Goal: Task Accomplishment & Management: Manage account settings

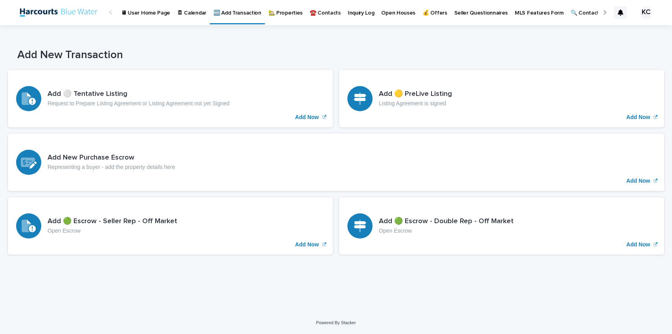
click at [287, 10] on p "🏡 Properties" at bounding box center [285, 8] width 34 height 17
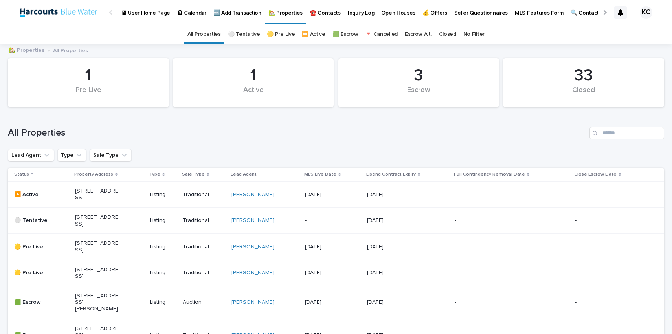
click at [95, 201] on p "[STREET_ADDRESS]" at bounding box center [97, 194] width 44 height 13
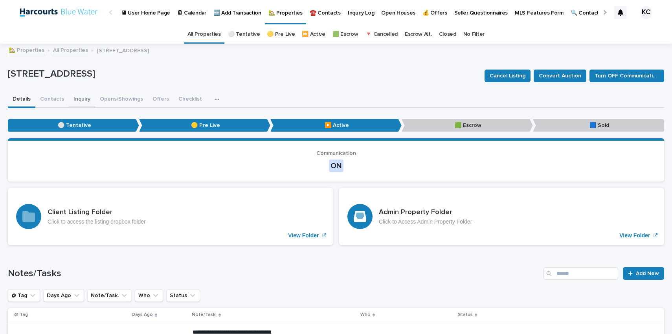
click at [77, 98] on button "Inquiry" at bounding box center [82, 100] width 26 height 17
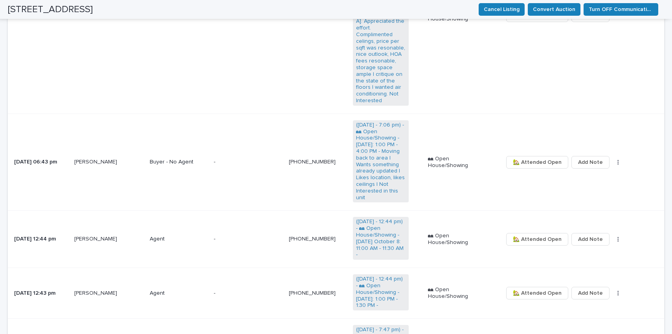
scroll to position [531, 0]
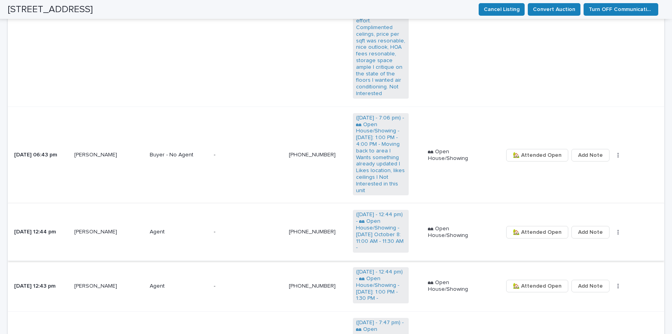
click at [586, 226] on span "Add Note" at bounding box center [590, 232] width 25 height 13
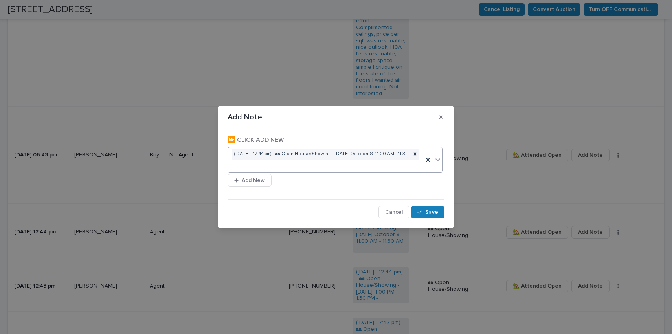
click at [252, 166] on div "([DATE] - 12:44 pm) - 🏘 Open House/Showing - [DATE] October 8: 11:00 AM - 11:30…" at bounding box center [325, 159] width 195 height 25
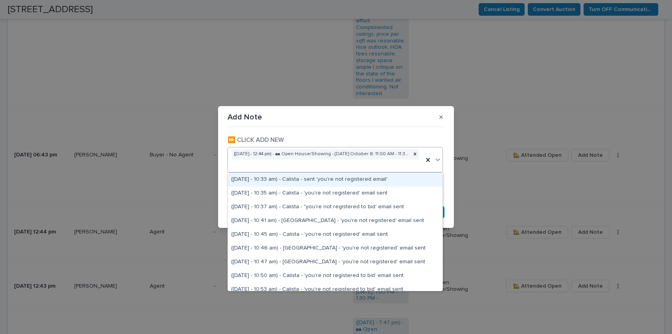
click at [250, 163] on div "([DATE] - 12:44 pm) - 🏘 Open House/Showing - [DATE] October 8: 11:00 AM - 11:30…" at bounding box center [325, 159] width 195 height 25
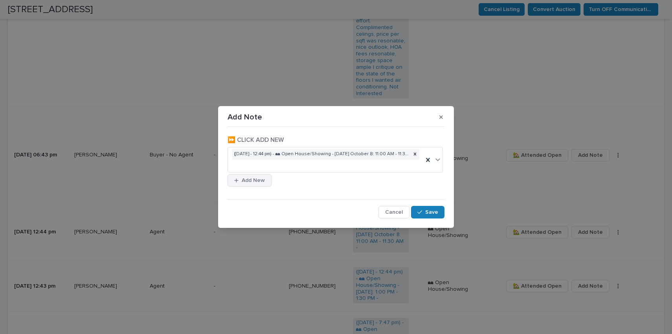
click at [252, 180] on span "Add New" at bounding box center [253, 180] width 23 height 11
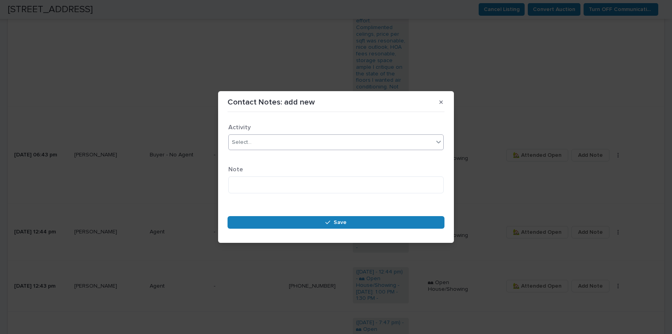
click at [246, 143] on div "Select..." at bounding box center [242, 142] width 20 height 8
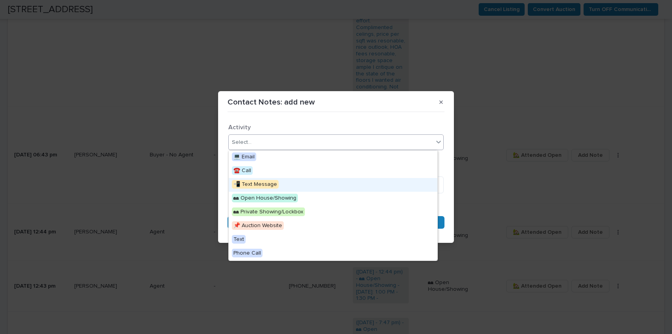
click at [249, 184] on span "📲 Text Message" at bounding box center [255, 184] width 47 height 9
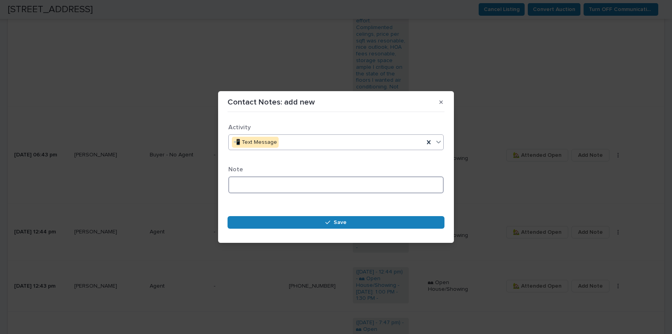
click at [246, 178] on textarea at bounding box center [335, 184] width 215 height 17
paste textarea "**********"
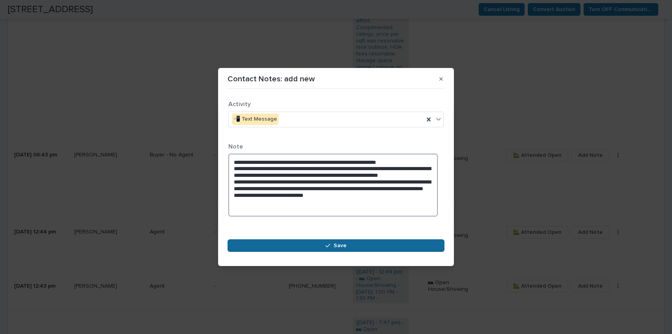
type textarea "**********"
click at [343, 242] on span "Save" at bounding box center [340, 245] width 13 height 11
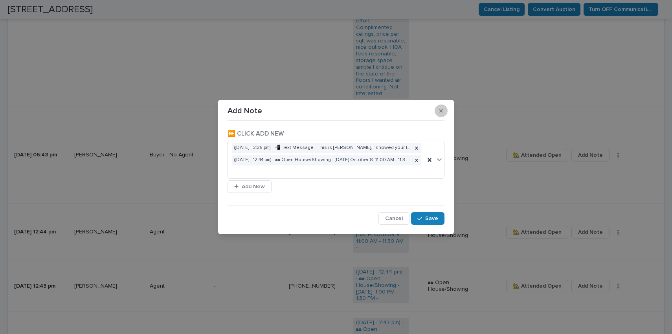
click at [443, 108] on button "button" at bounding box center [441, 111] width 13 height 13
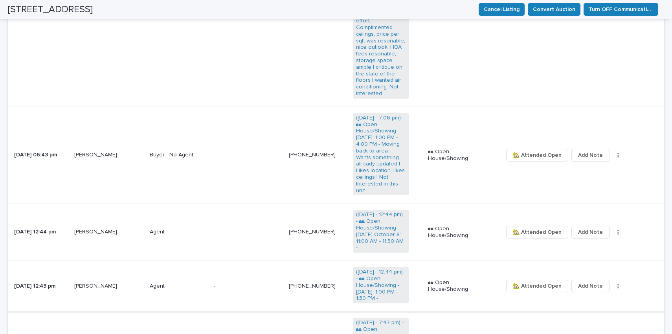
click at [591, 279] on span "Add Note" at bounding box center [590, 285] width 25 height 13
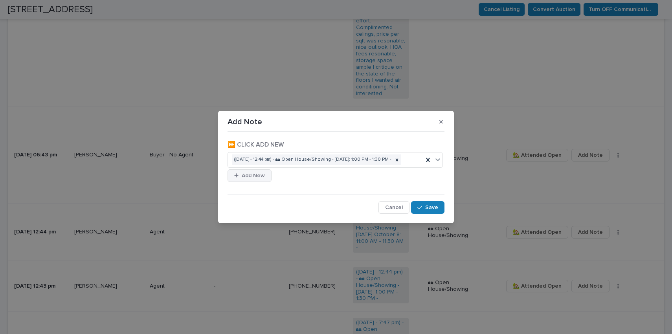
click at [251, 181] on span "Add New" at bounding box center [253, 175] width 23 height 11
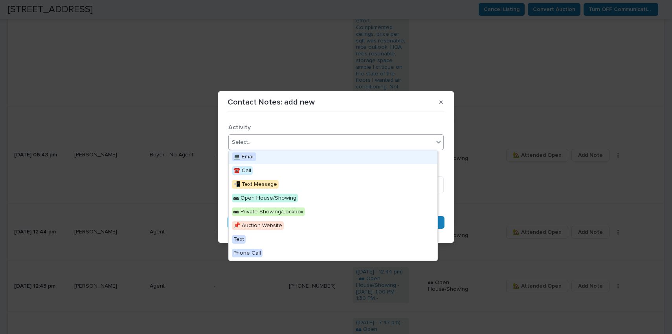
click at [259, 141] on div "Select..." at bounding box center [331, 142] width 205 height 13
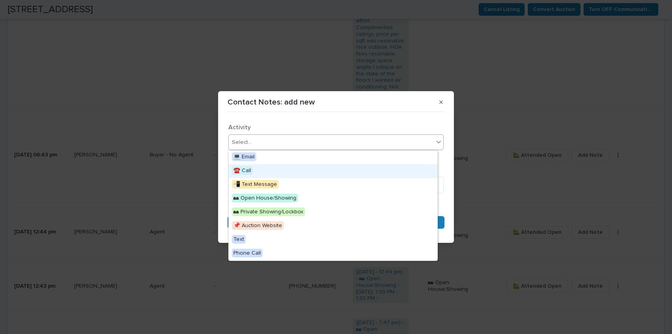
click at [245, 172] on span "☎️ Call" at bounding box center [242, 170] width 21 height 9
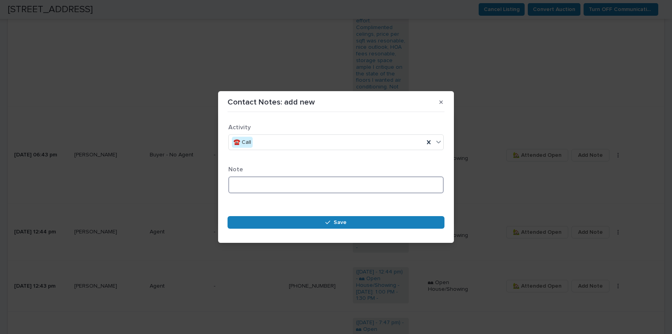
click at [250, 184] on textarea at bounding box center [335, 184] width 215 height 17
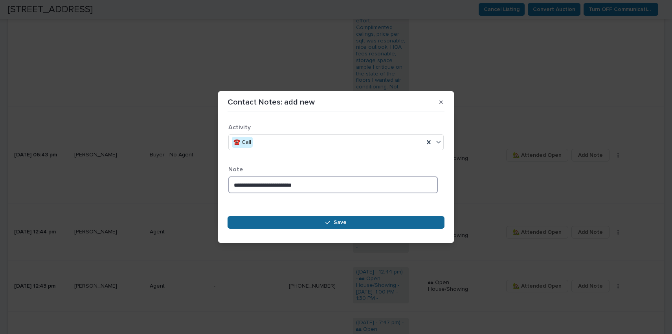
type textarea "**********"
click at [335, 222] on span "Save" at bounding box center [340, 222] width 13 height 11
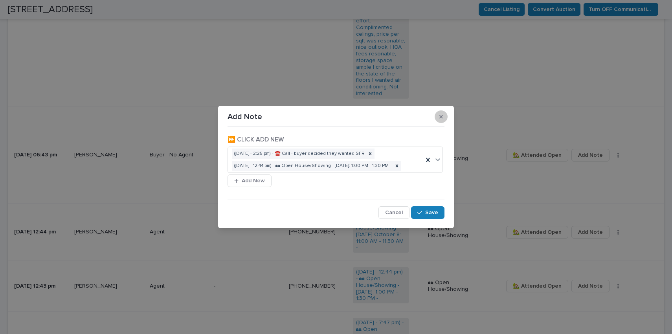
click at [443, 110] on button "button" at bounding box center [441, 116] width 13 height 13
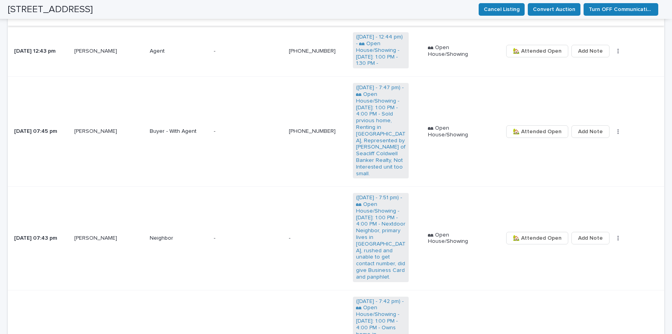
scroll to position [763, 0]
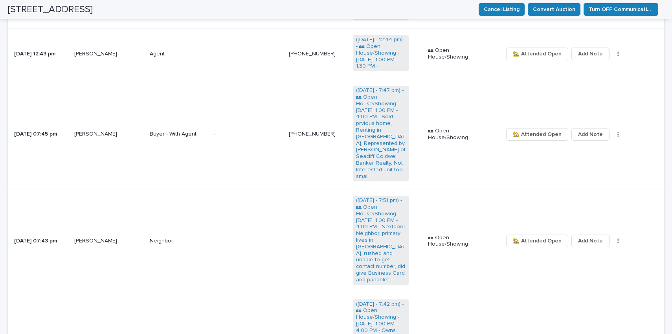
click at [103, 131] on p "[PERSON_NAME]" at bounding box center [102, 134] width 56 height 7
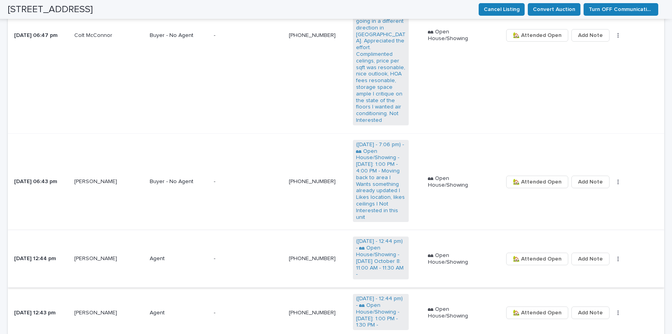
scroll to position [505, 0]
click at [374, 140] on link "([DATE] - 7:06 pm) - 🏘 Open House/Showing - [DATE]: 1:00 PM - 4:00 PM - Moving …" at bounding box center [381, 179] width 50 height 79
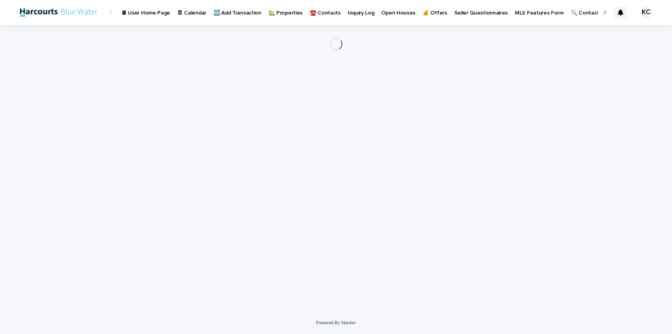
scroll to position [0, 20]
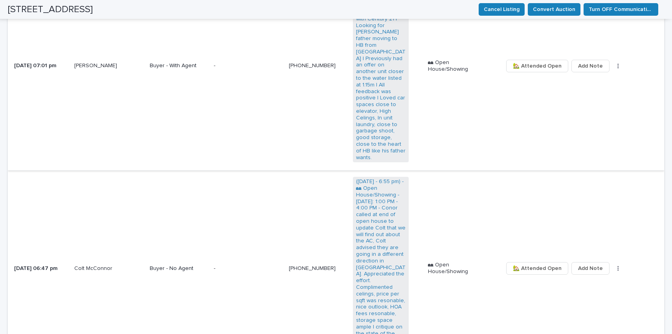
scroll to position [273, 0]
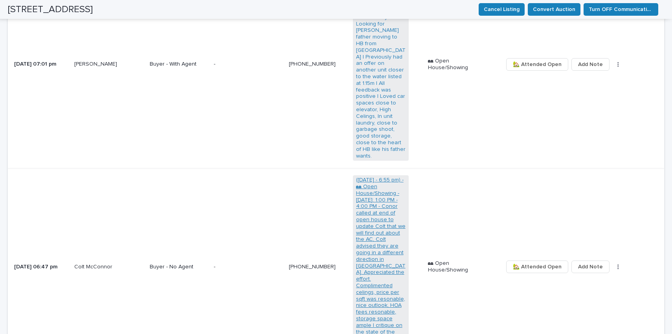
click at [377, 238] on link "([DATE] - 6:55 pm) - 🏘 Open House/Showing - [DATE]: 1:00 PM - 4:00 PM - Conor c…" at bounding box center [381, 266] width 50 height 178
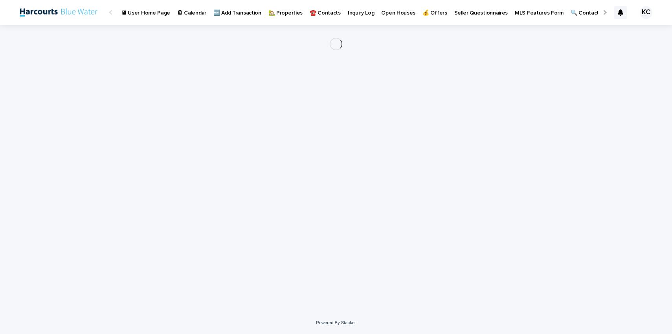
scroll to position [0, 20]
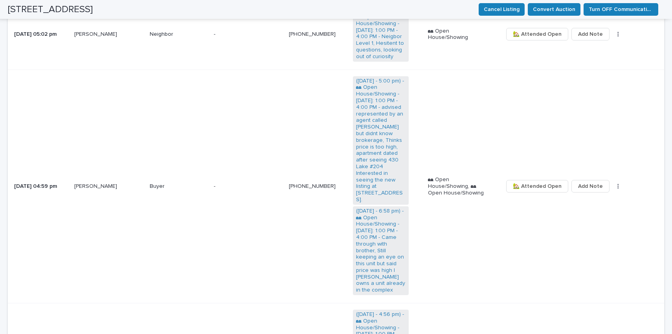
scroll to position [1186, 0]
click at [578, 181] on span "Add Note" at bounding box center [590, 187] width 25 height 13
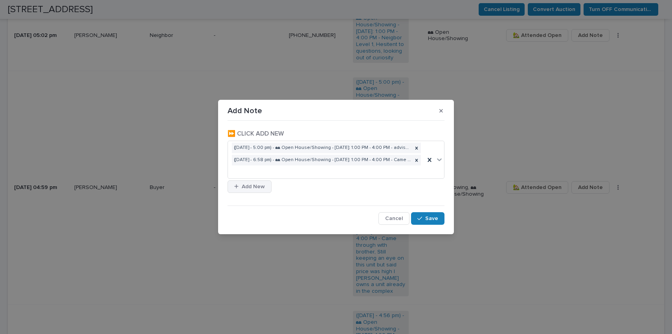
click at [251, 189] on span "Add New" at bounding box center [253, 186] width 23 height 11
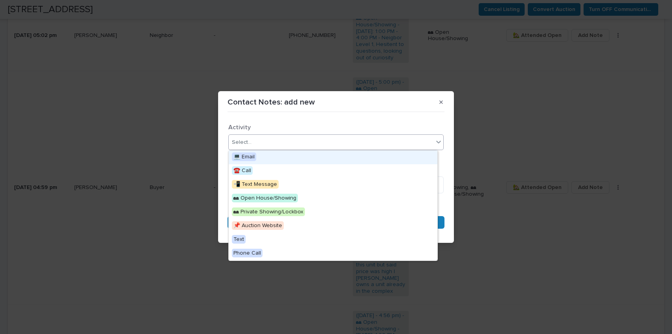
click at [244, 140] on div "Select..." at bounding box center [242, 142] width 20 height 8
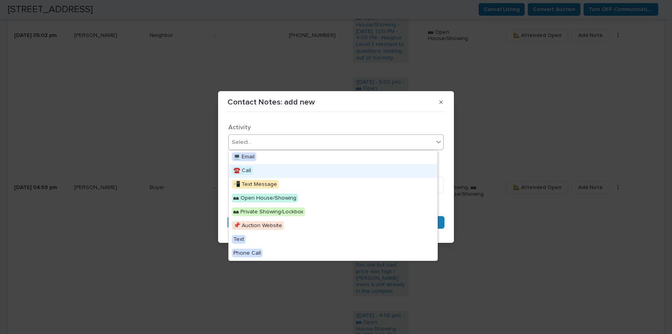
click at [247, 171] on span "☎️ Call" at bounding box center [242, 170] width 21 height 9
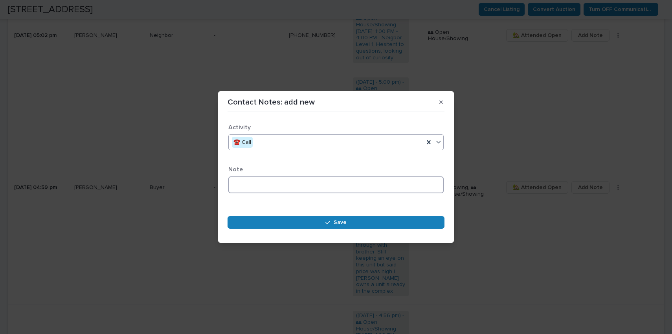
click at [246, 184] on textarea at bounding box center [335, 184] width 215 height 17
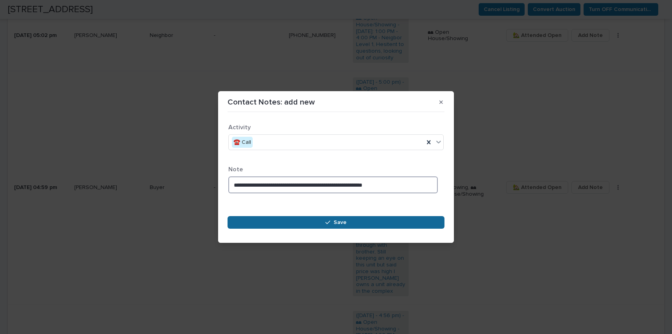
type textarea "**********"
click at [344, 225] on span "Save" at bounding box center [340, 222] width 13 height 11
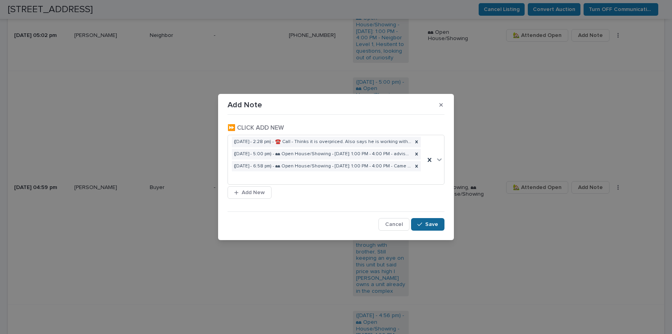
click at [433, 226] on span "Save" at bounding box center [431, 224] width 13 height 11
